Goal: Navigation & Orientation: Go to known website

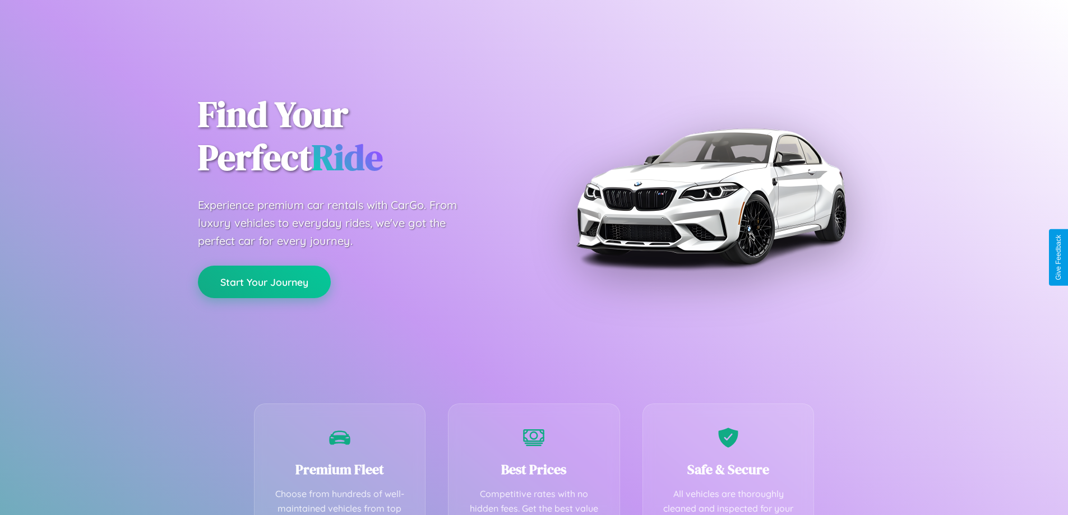
click at [264, 283] on button "Start Your Journey" at bounding box center [264, 282] width 133 height 33
click at [264, 281] on button "Start Your Journey" at bounding box center [264, 282] width 133 height 33
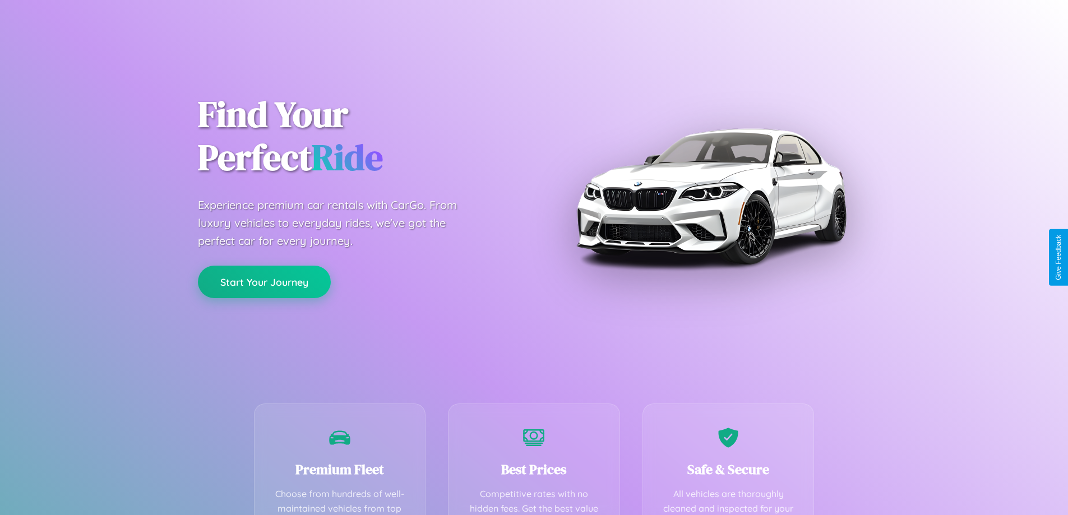
click at [264, 281] on button "Start Your Journey" at bounding box center [264, 282] width 133 height 33
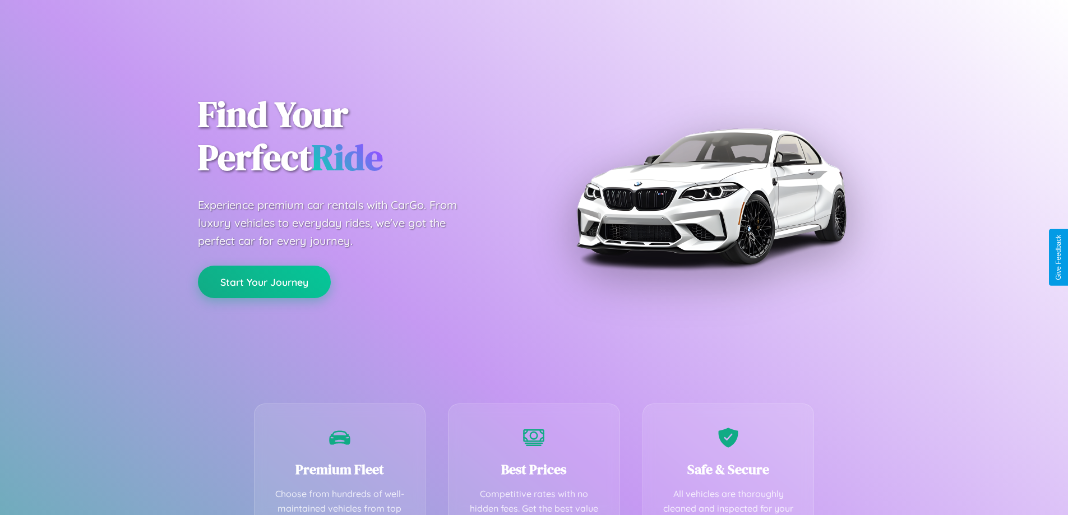
click at [264, 281] on button "Start Your Journey" at bounding box center [264, 282] width 133 height 33
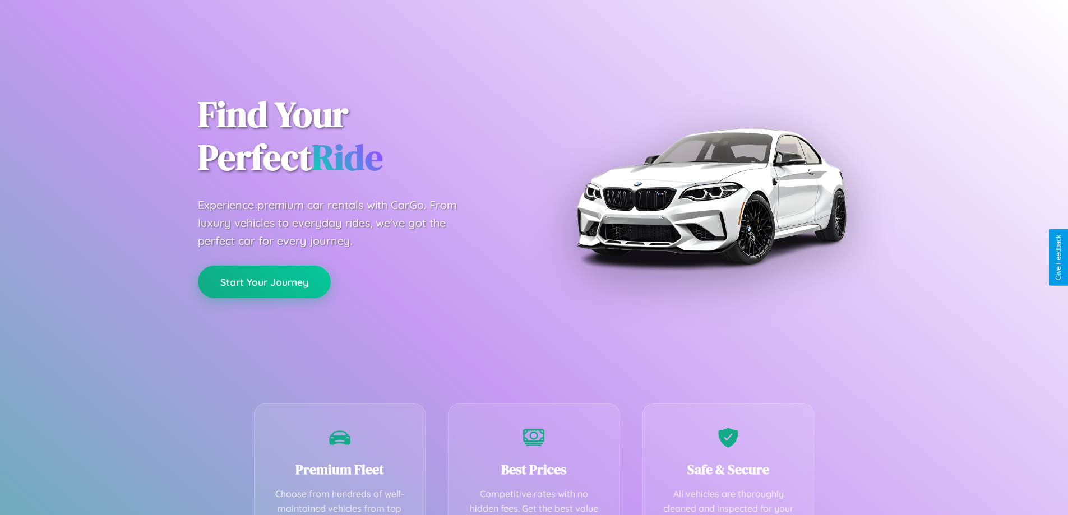
click at [264, 281] on button "Start Your Journey" at bounding box center [264, 282] width 133 height 33
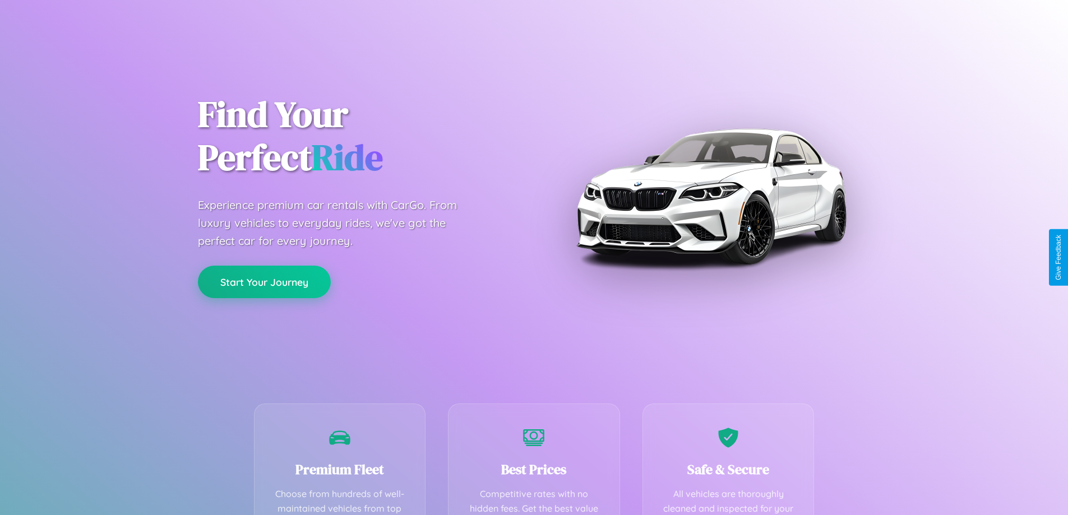
click at [264, 281] on button "Start Your Journey" at bounding box center [264, 282] width 133 height 33
